Goal: Find contact information: Find contact information

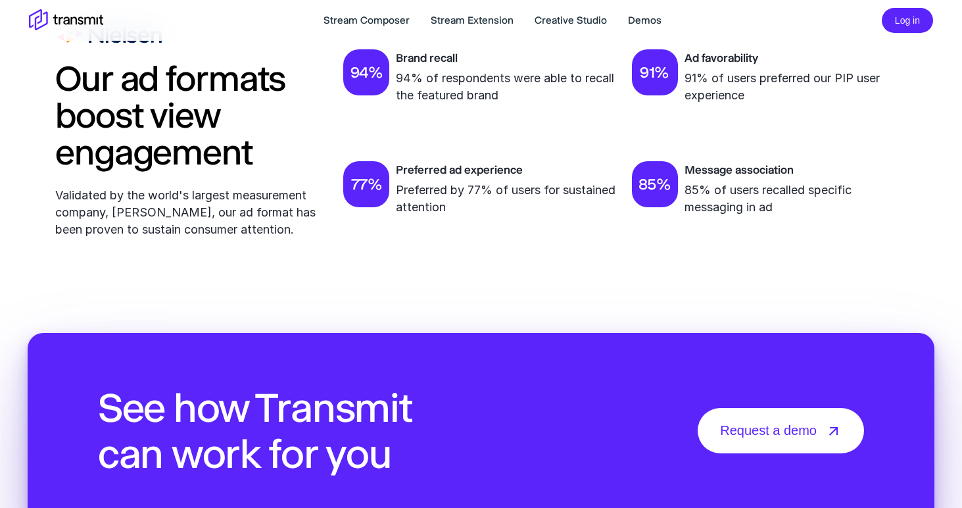
scroll to position [4614, 0]
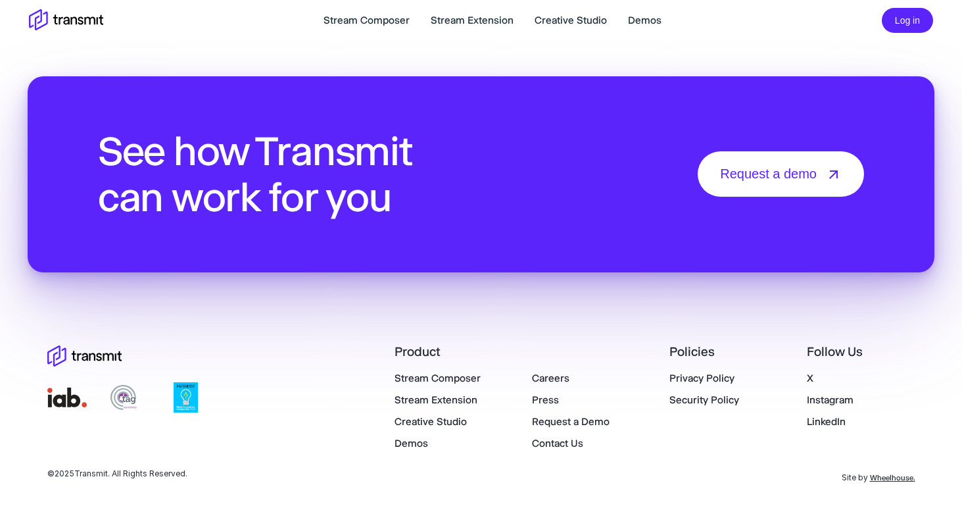
click at [559, 443] on link "Contact Us" at bounding box center [557, 443] width 51 height 12
click at [543, 377] on link "Careers" at bounding box center [550, 378] width 37 height 12
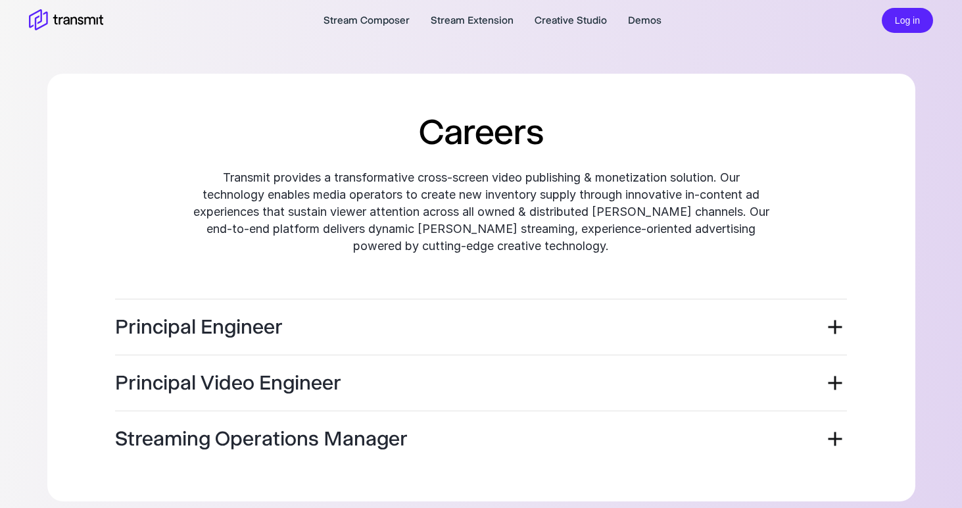
click at [622, 324] on div "Principal Engineer" at bounding box center [481, 327] width 732 height 24
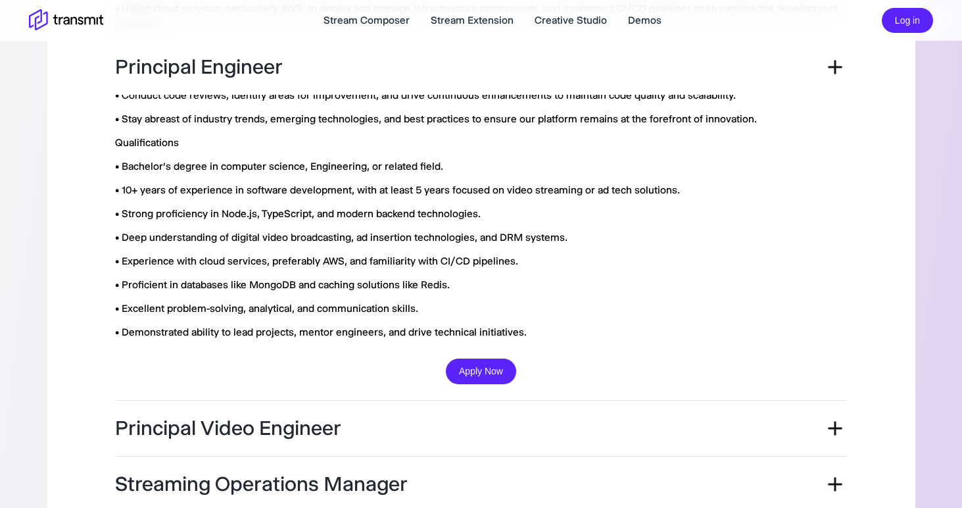
scroll to position [605, 0]
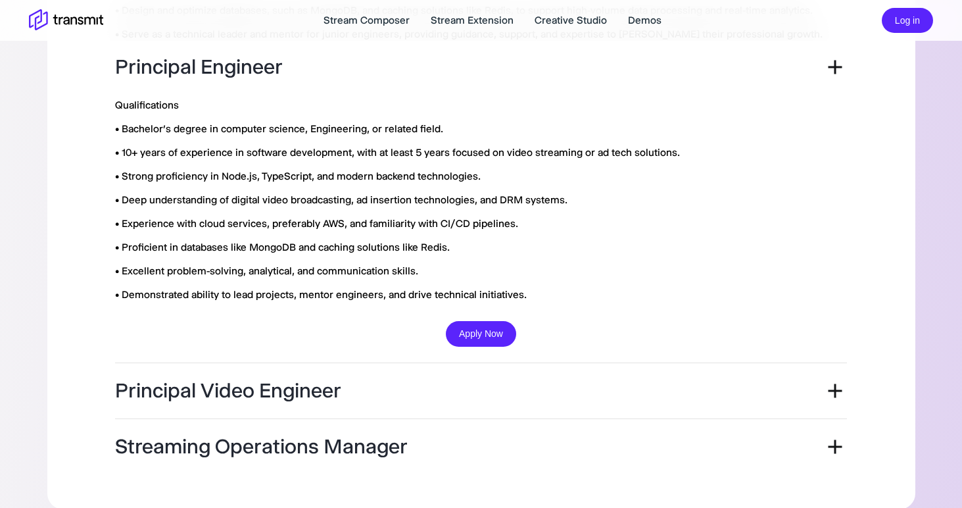
click at [574, 393] on div "Principal Video Engineer" at bounding box center [481, 390] width 732 height 55
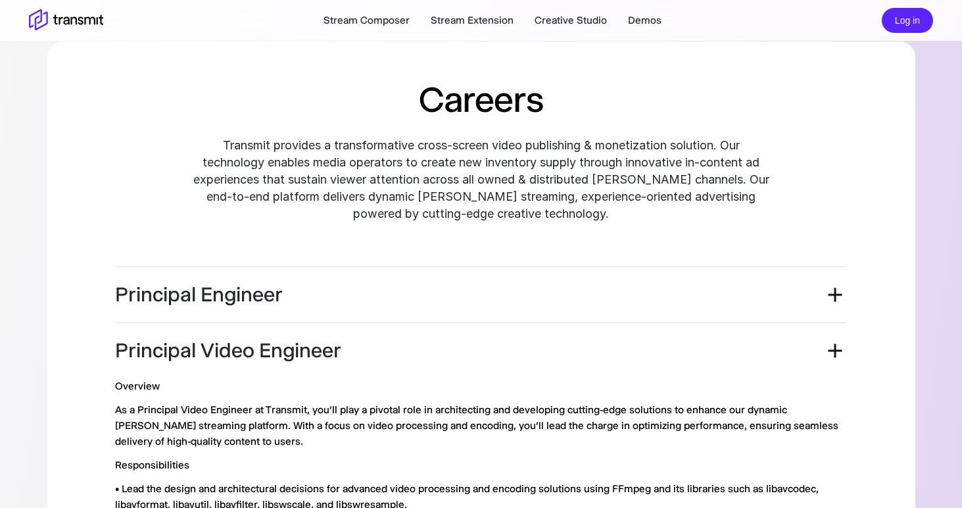
scroll to position [0, 0]
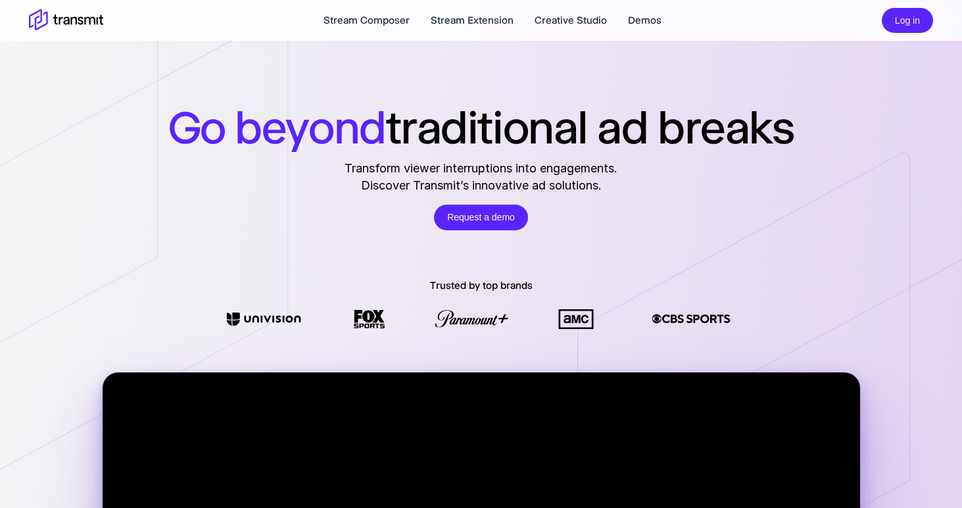
scroll to position [4614, 0]
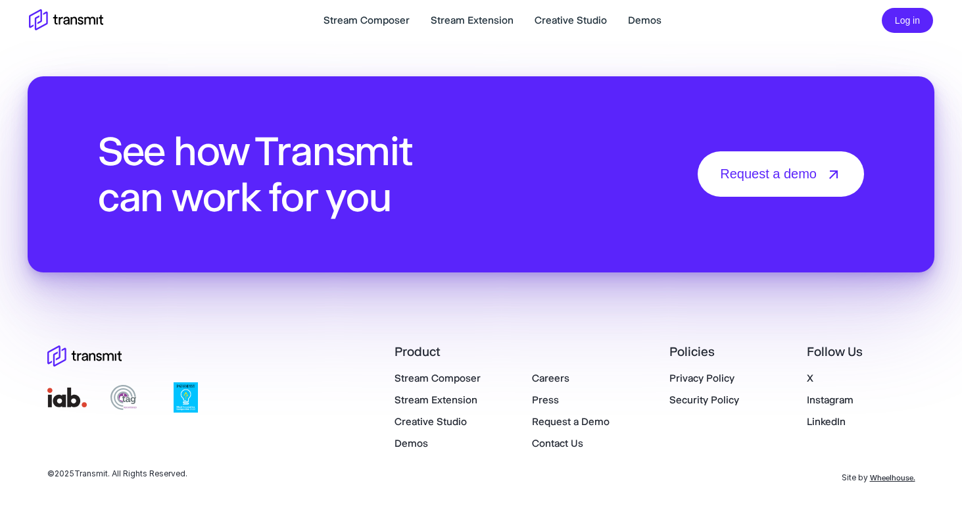
click at [558, 447] on link "Contact Us" at bounding box center [557, 443] width 51 height 12
click at [566, 437] on link "Contact Us" at bounding box center [557, 443] width 51 height 12
